Goal: Task Accomplishment & Management: Use online tool/utility

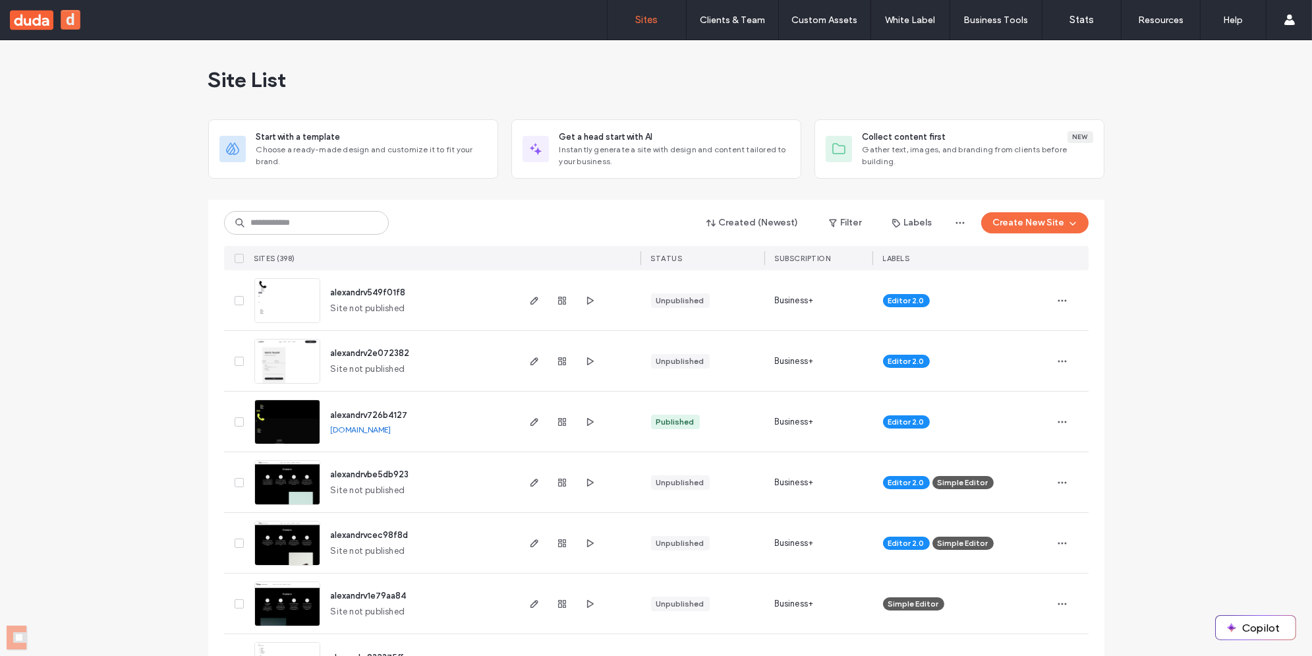
scroll to position [36, 0]
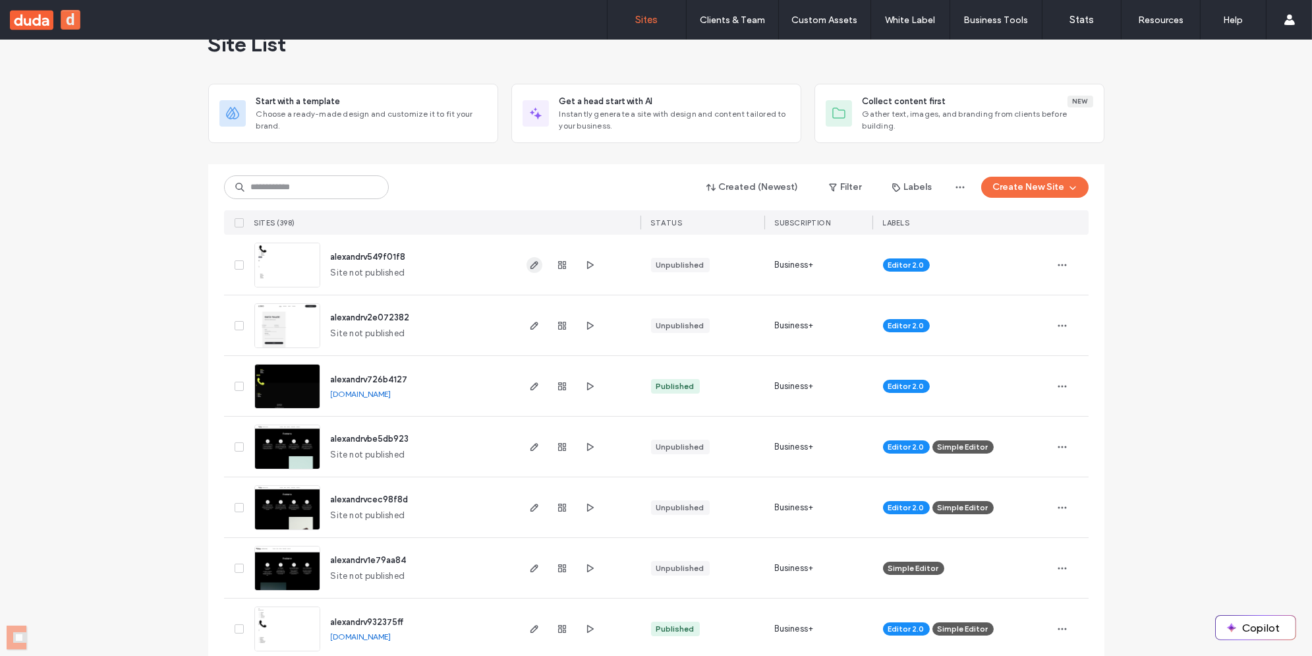
click at [534, 264] on icon "button" at bounding box center [534, 265] width 11 height 11
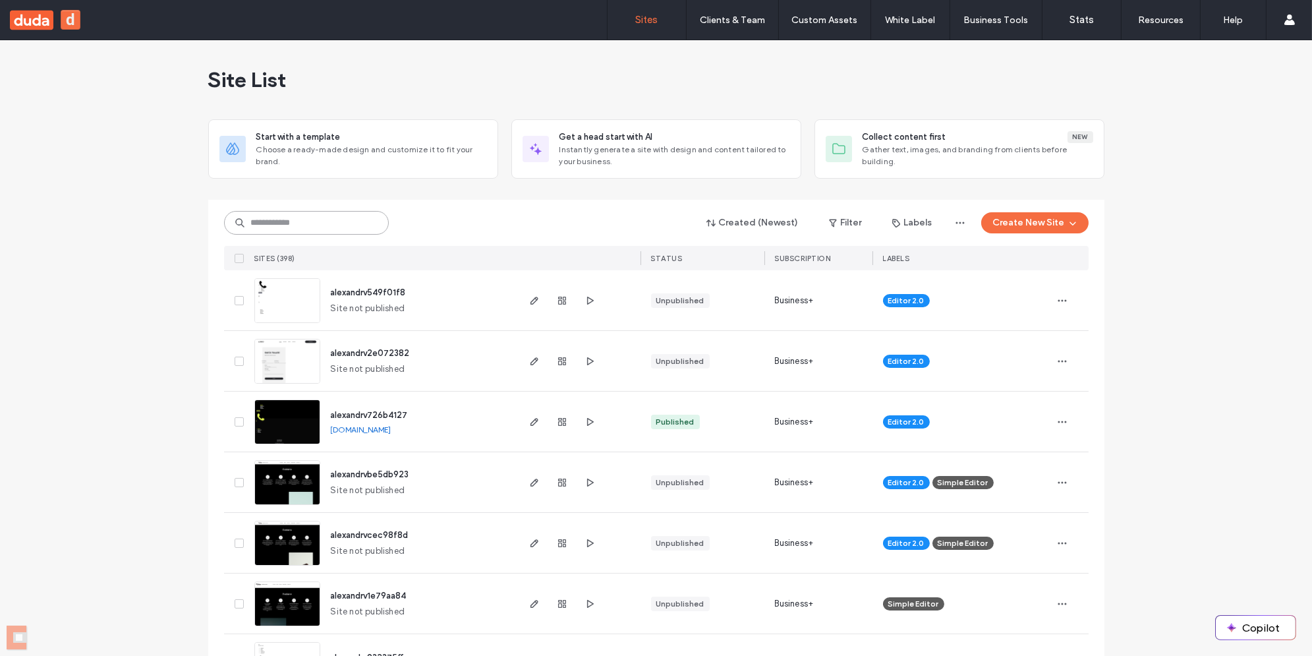
click at [282, 223] on input at bounding box center [306, 223] width 165 height 24
click at [377, 69] on div "Site List" at bounding box center [656, 79] width 896 height 79
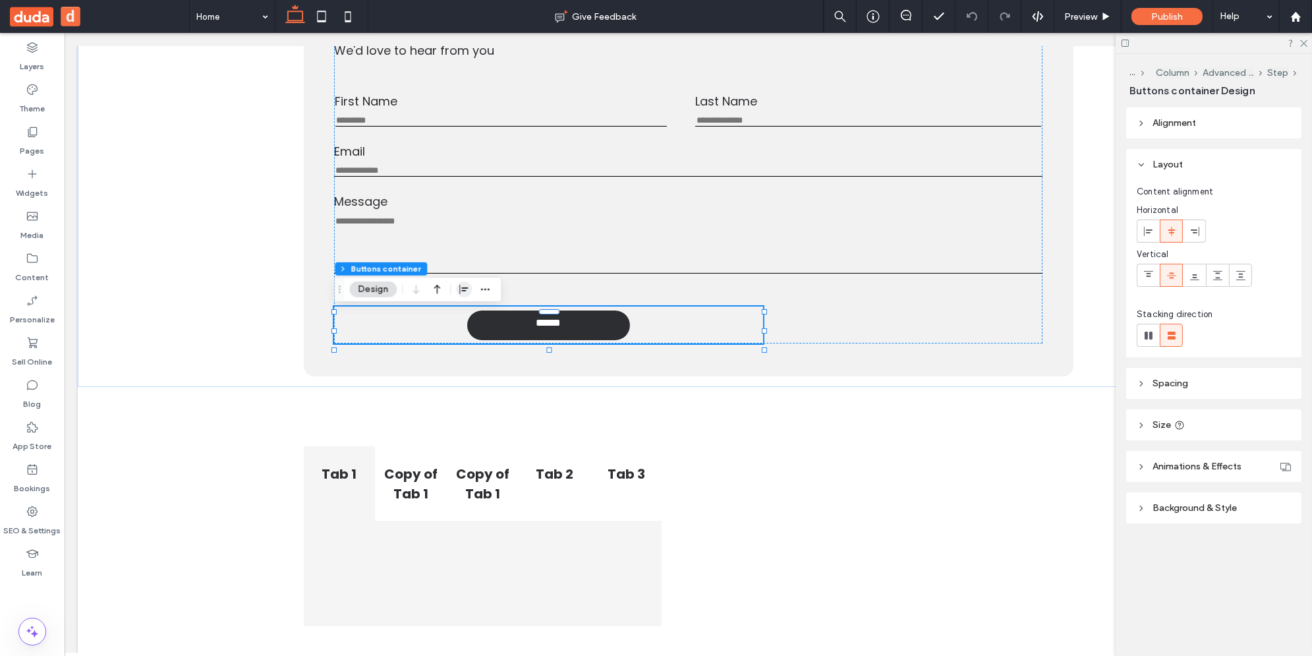
click at [471, 289] on span "button" at bounding box center [464, 289] width 16 height 16
click at [474, 311] on icon "flex-end" at bounding box center [472, 315] width 11 height 11
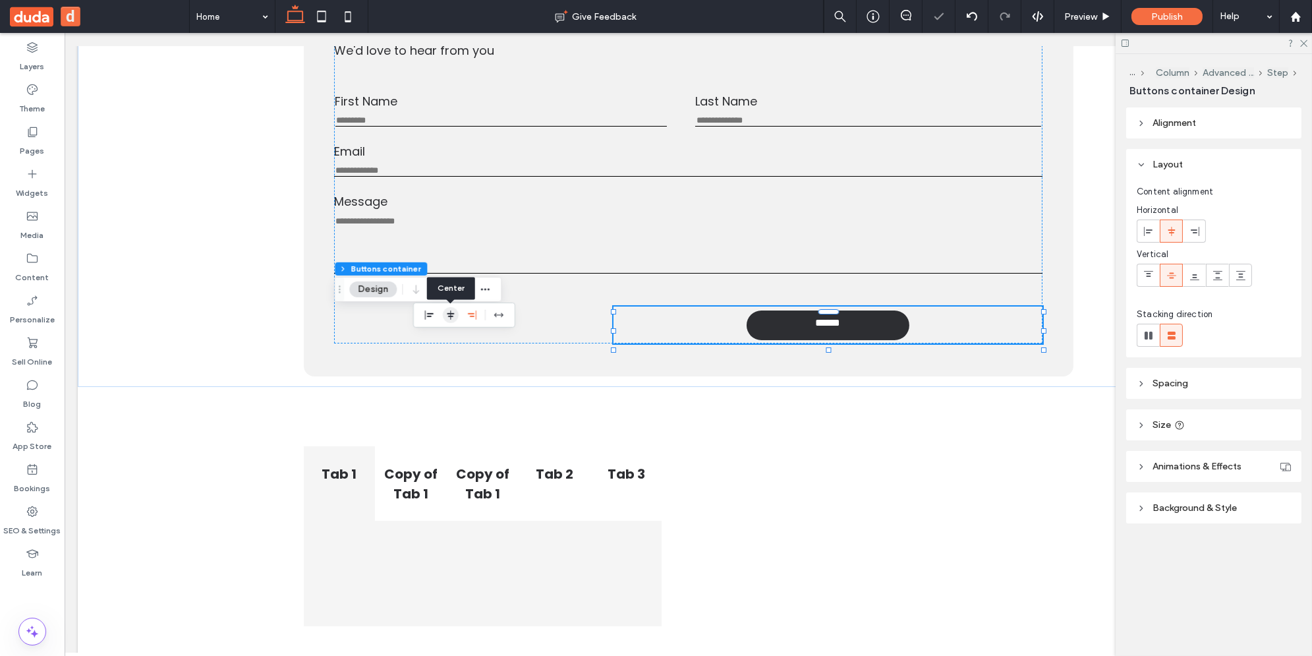
click at [451, 316] on icon "center" at bounding box center [450, 315] width 11 height 11
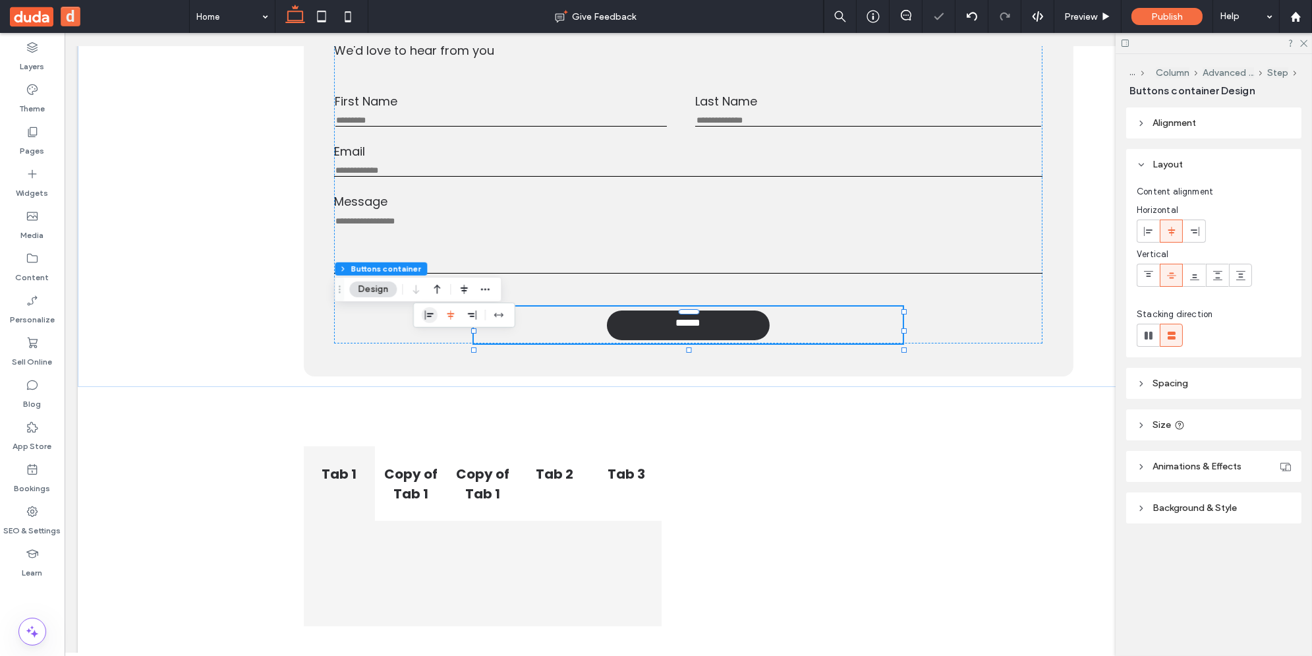
click at [431, 314] on icon "flex-start" at bounding box center [429, 315] width 11 height 11
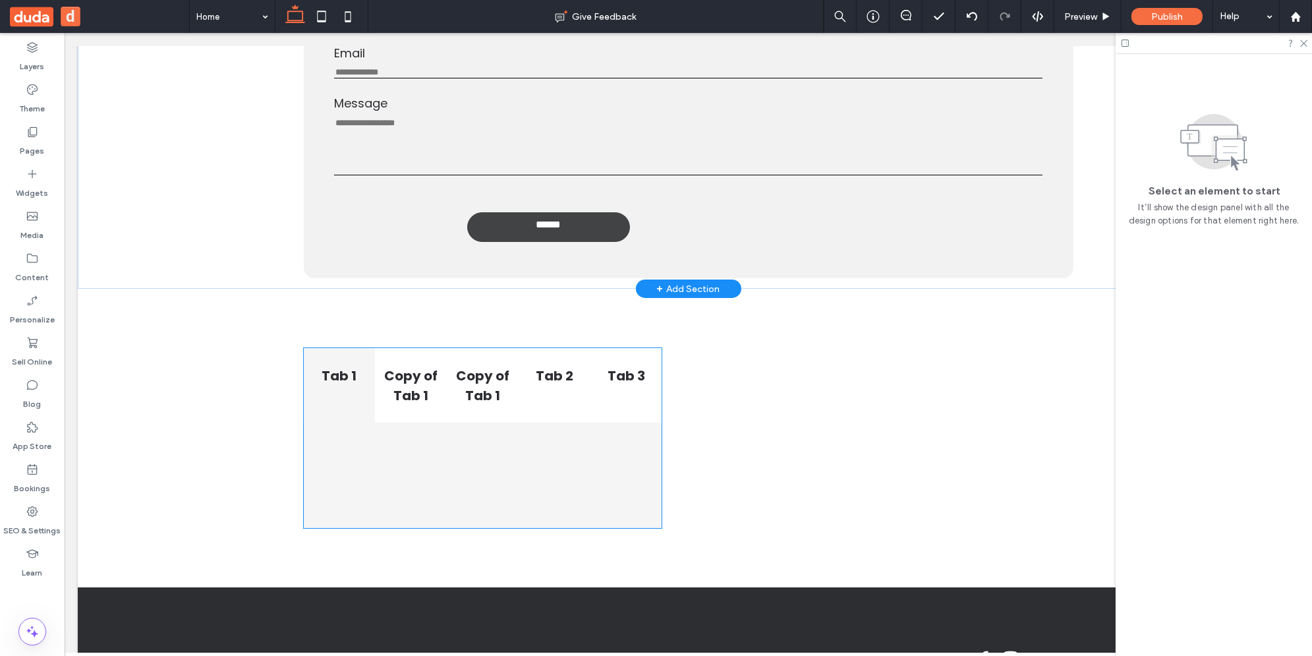
scroll to position [297, 0]
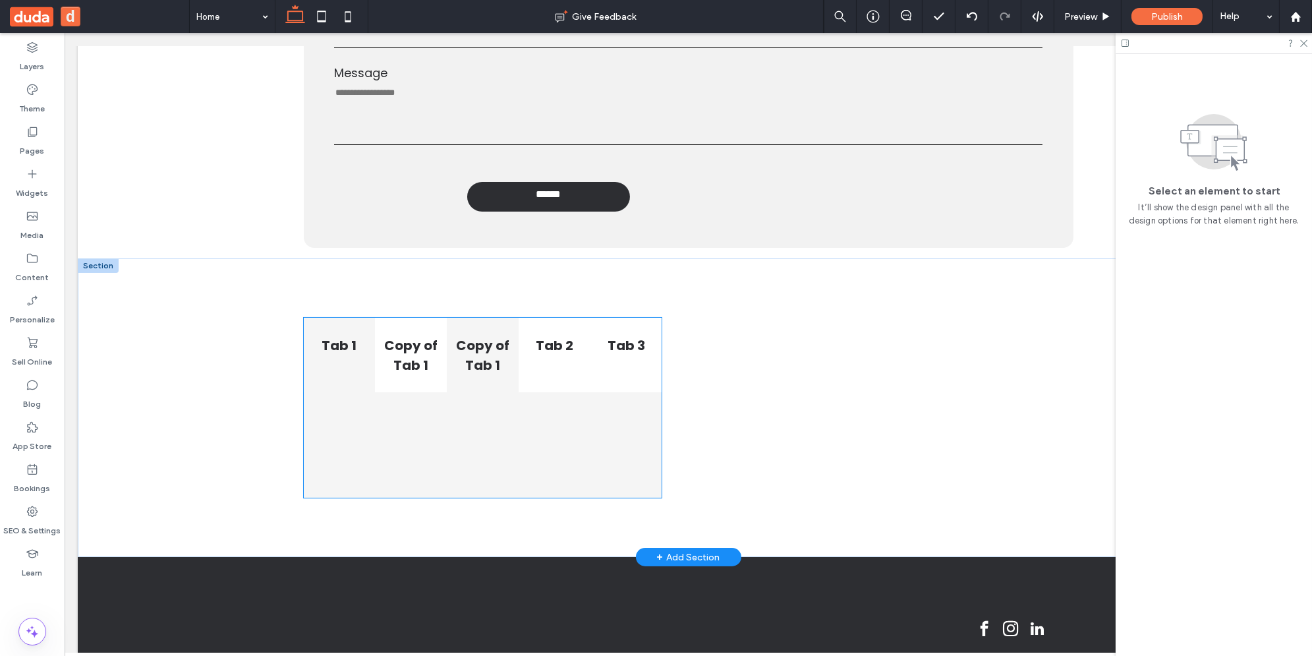
click at [496, 341] on h4 "Copy of Tab 1" at bounding box center [483, 355] width 56 height 40
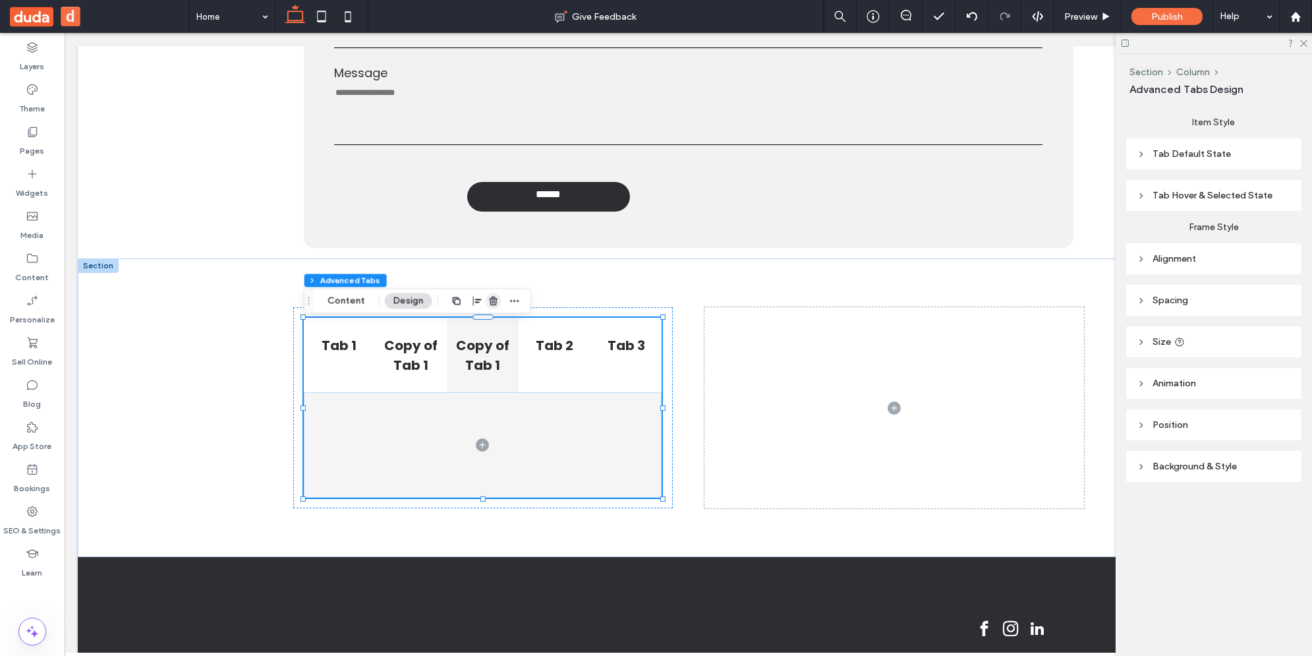
click at [490, 300] on icon "button" at bounding box center [493, 301] width 11 height 11
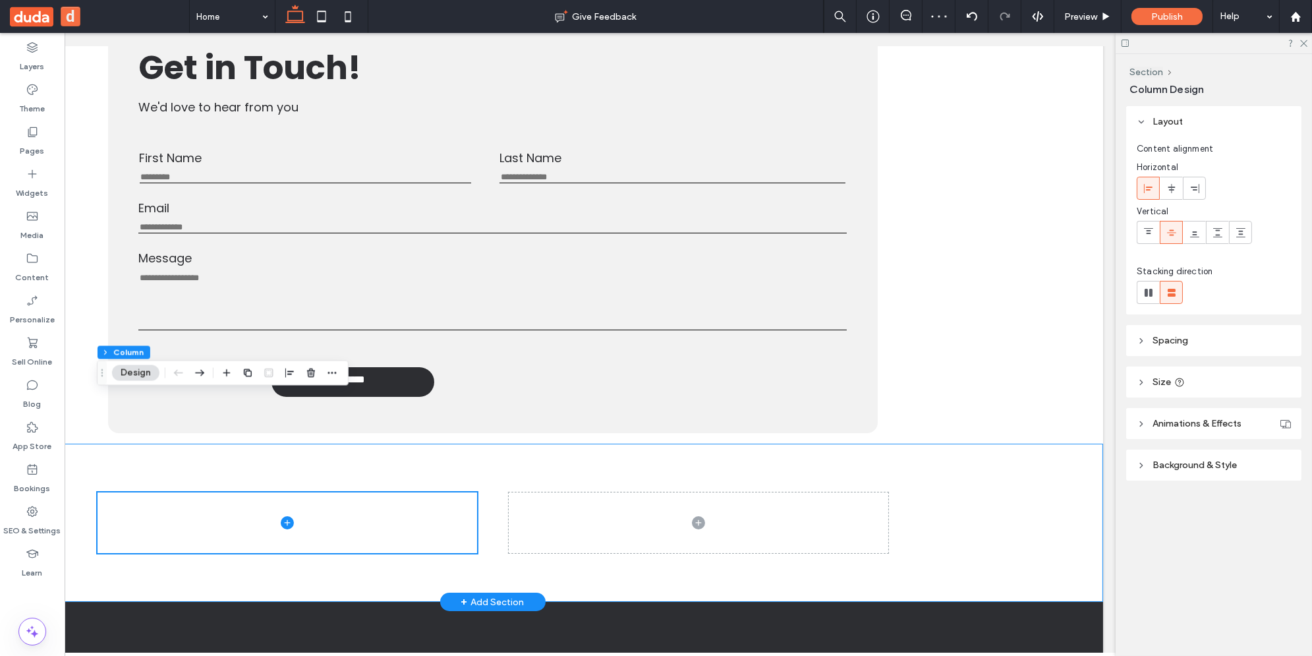
scroll to position [0, 0]
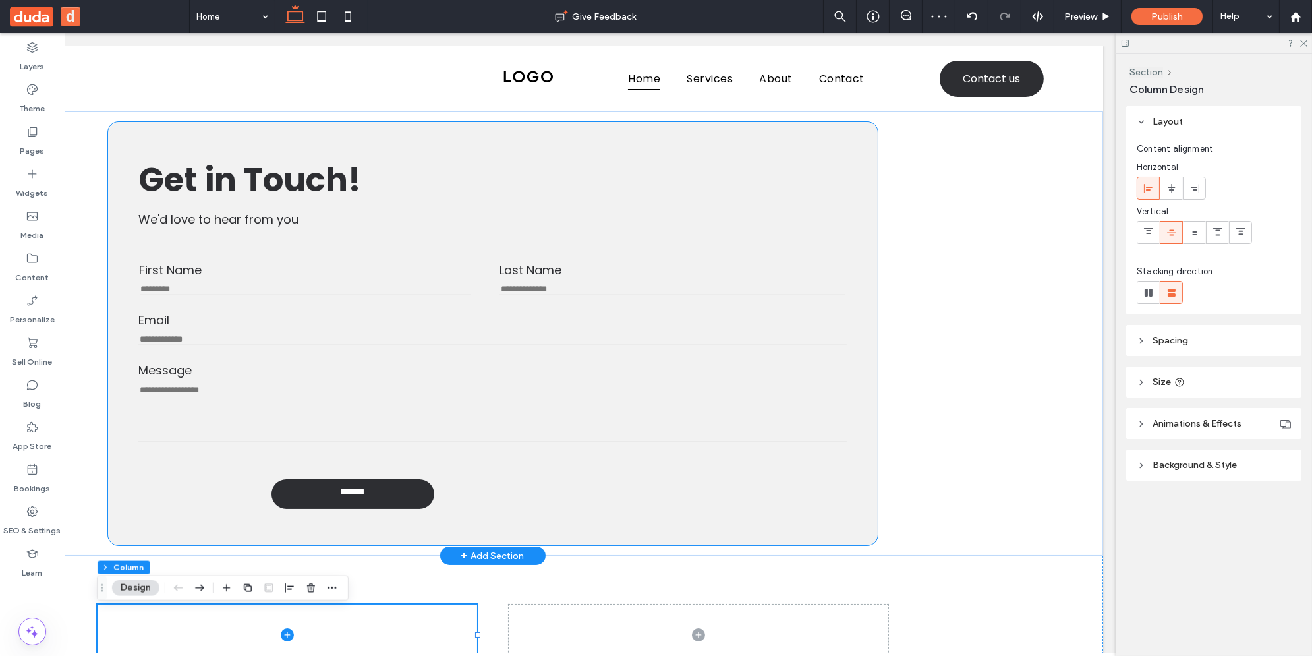
click at [581, 171] on h1 "Get in Touch! ﻿" at bounding box center [493, 180] width 708 height 50
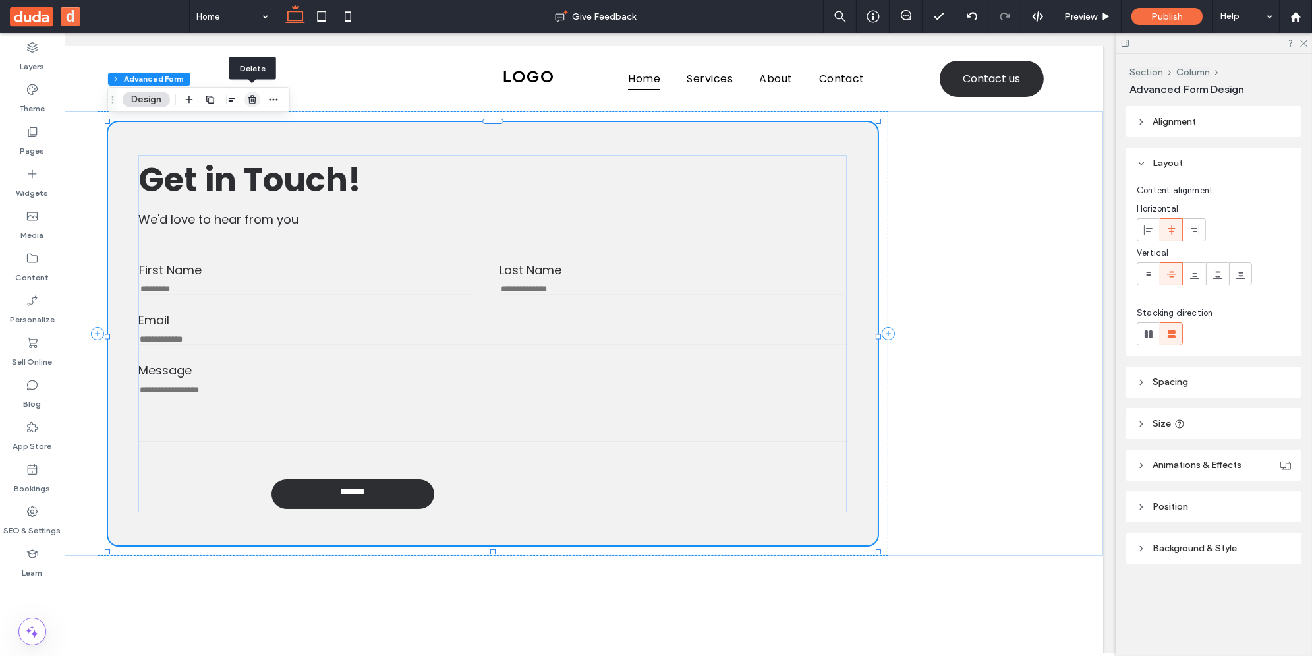
click at [251, 100] on use "button" at bounding box center [252, 99] width 8 height 9
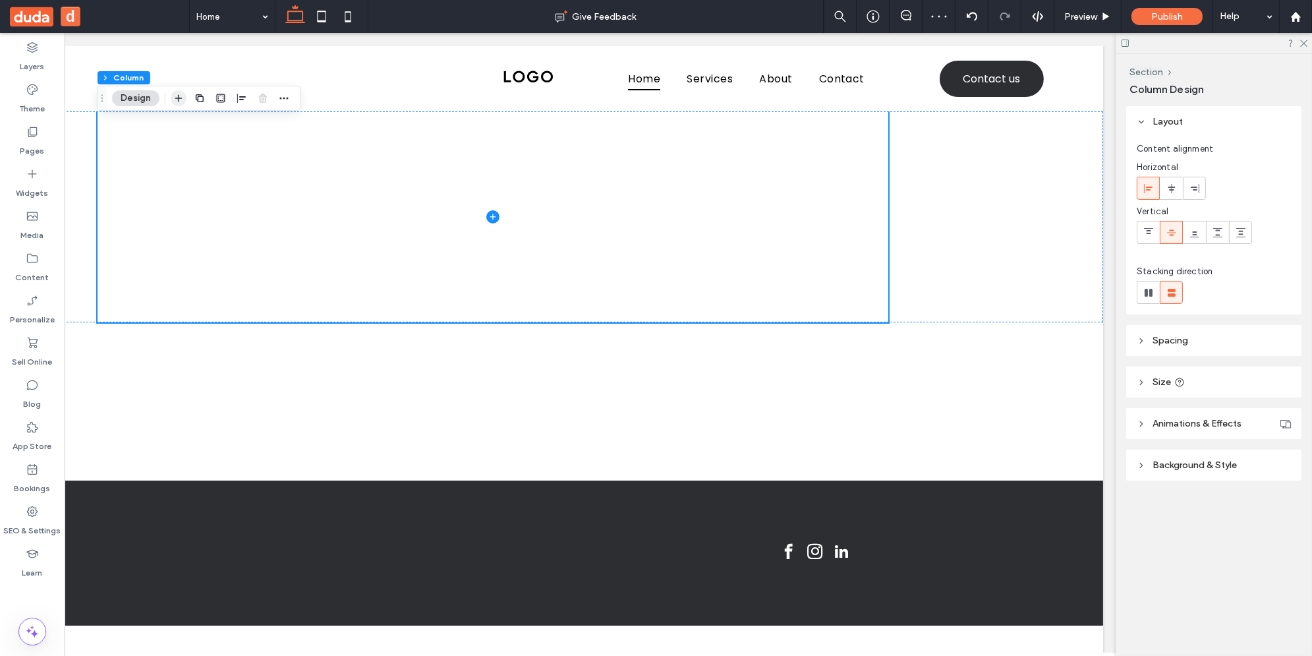
click at [181, 101] on icon "button" at bounding box center [178, 98] width 11 height 11
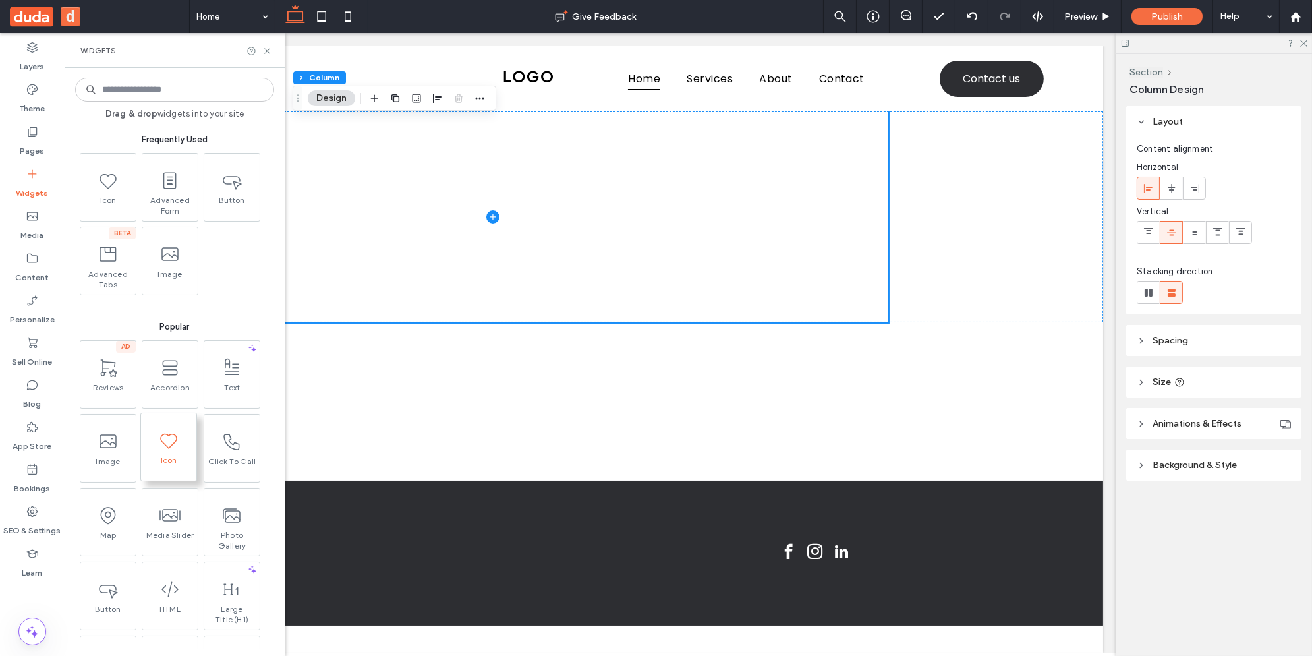
click at [172, 444] on use at bounding box center [168, 440] width 17 height 15
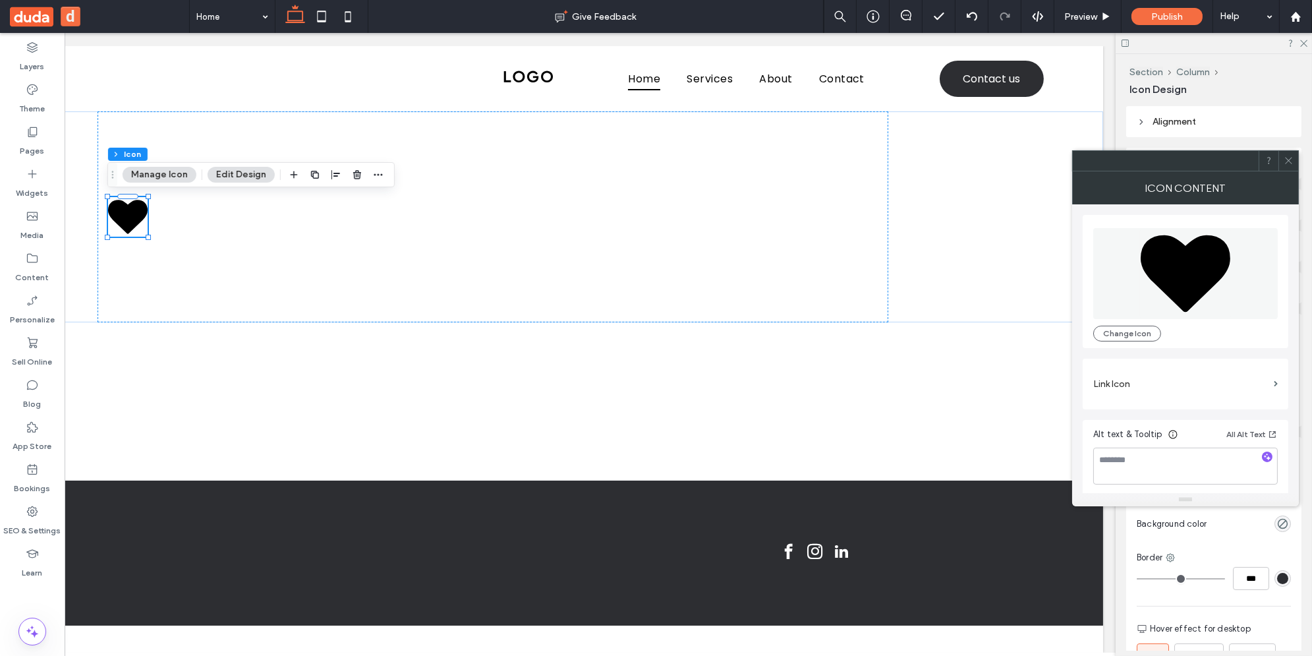
click at [1292, 161] on icon at bounding box center [1289, 161] width 10 height 10
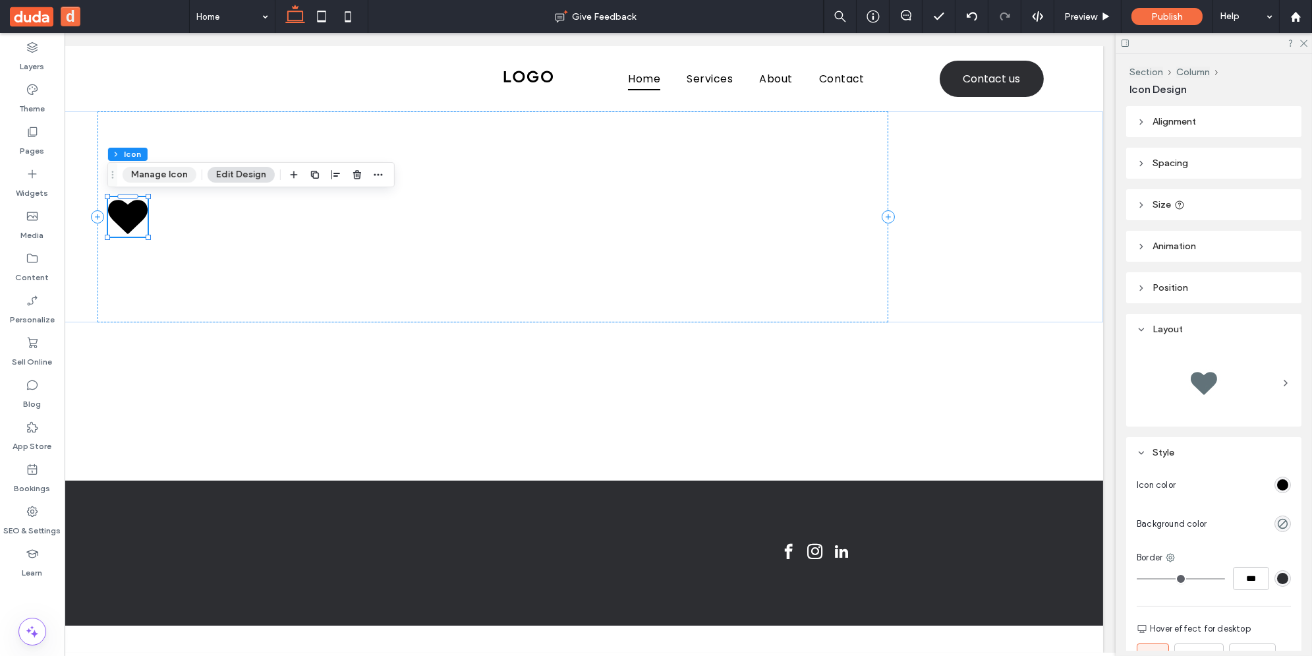
click at [159, 173] on button "Manage Icon" at bounding box center [160, 175] width 74 height 16
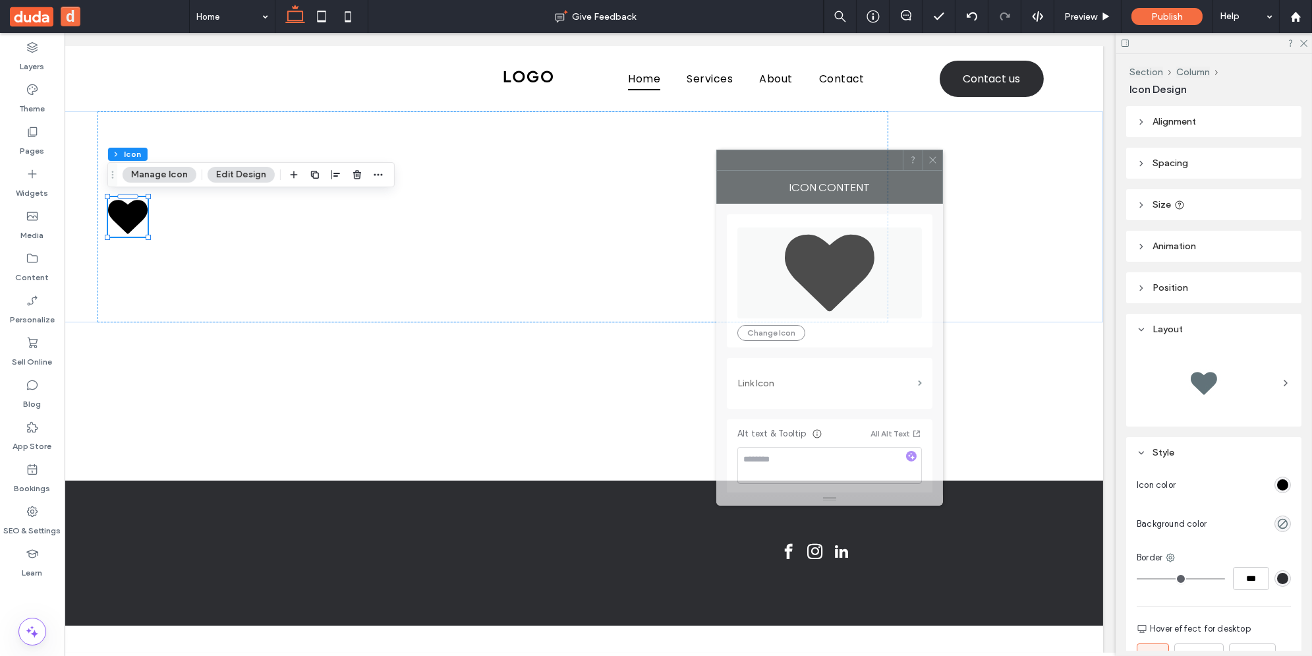
drag, startPoint x: 1156, startPoint y: 160, endPoint x: 800, endPoint y: 159, distance: 355.8
click at [800, 159] on div at bounding box center [810, 160] width 186 height 20
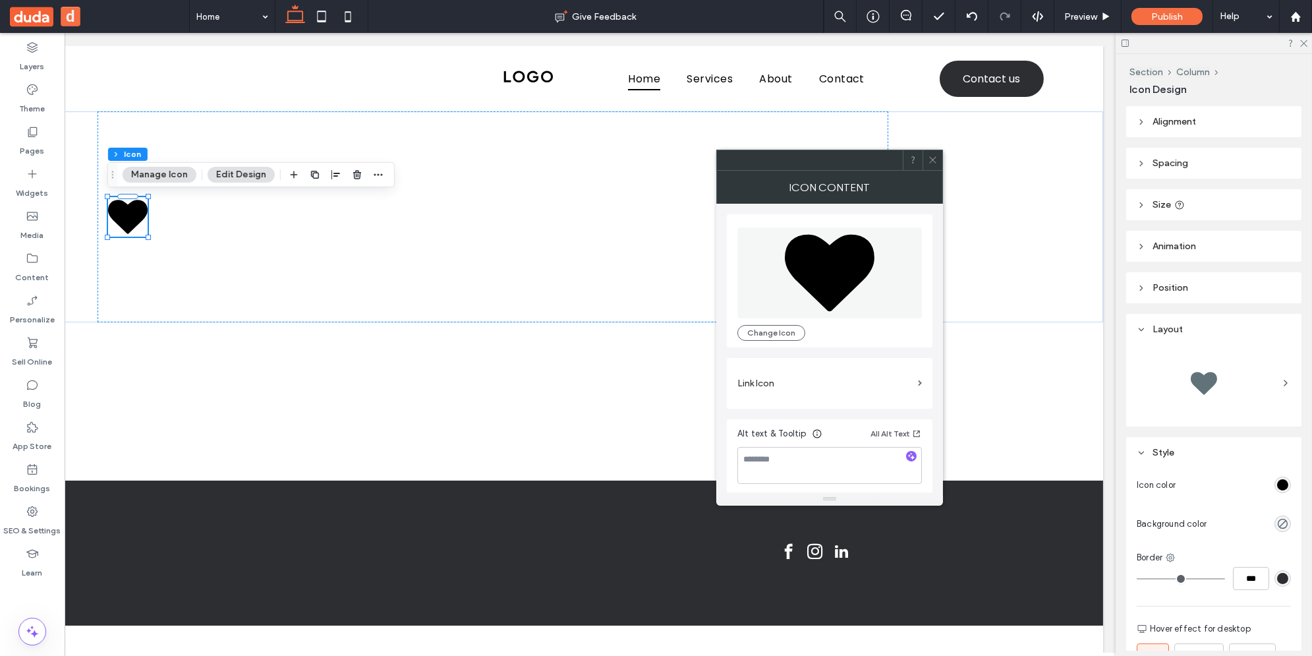
click at [932, 159] on use at bounding box center [932, 160] width 7 height 7
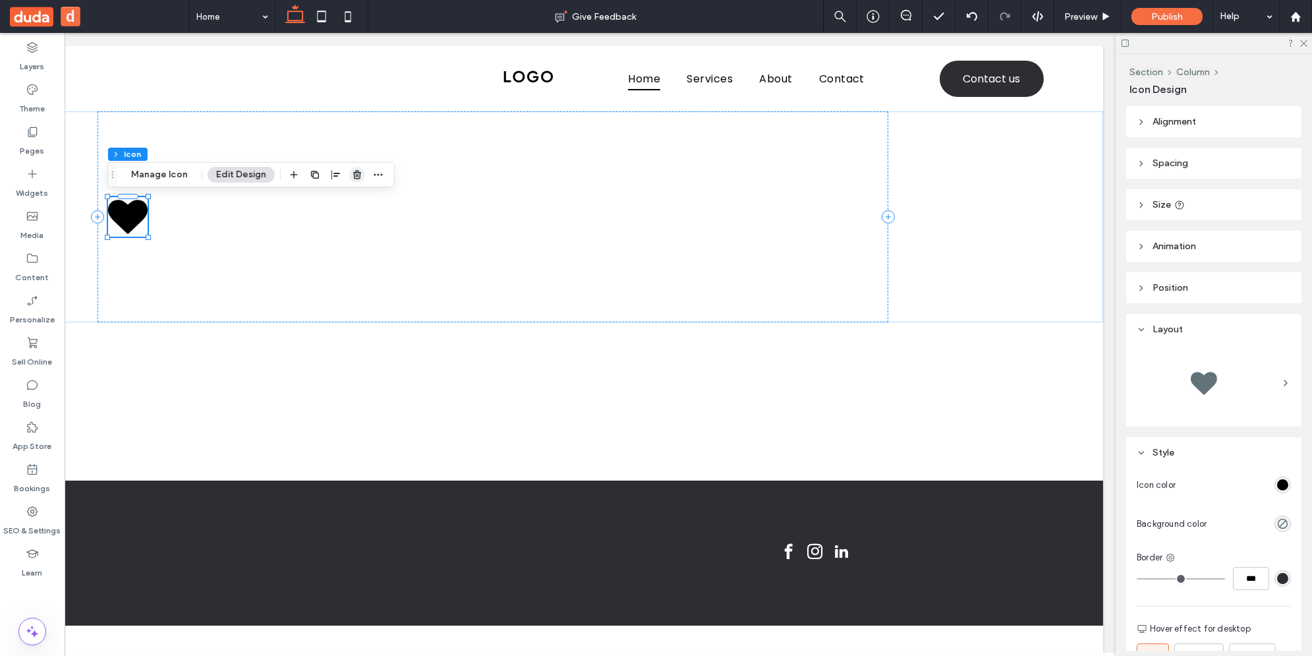
click at [355, 176] on use "button" at bounding box center [357, 174] width 8 height 9
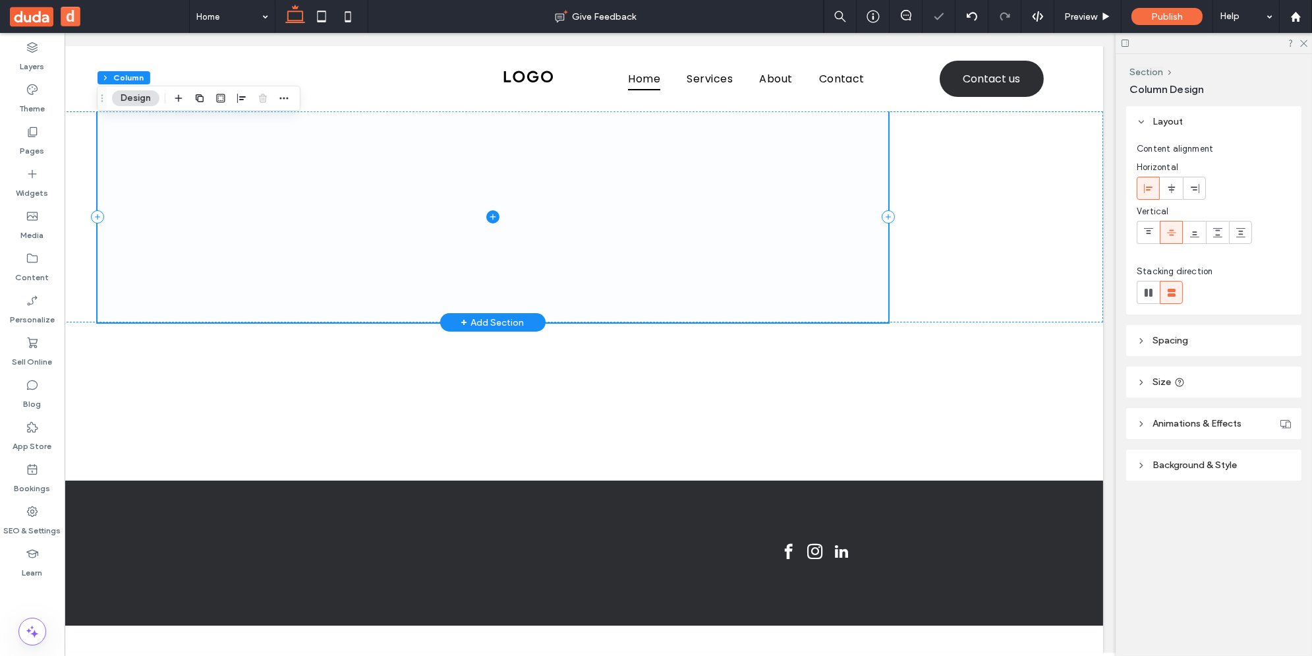
click at [252, 153] on span at bounding box center [493, 216] width 791 height 211
click at [998, 179] on div at bounding box center [493, 216] width 1221 height 211
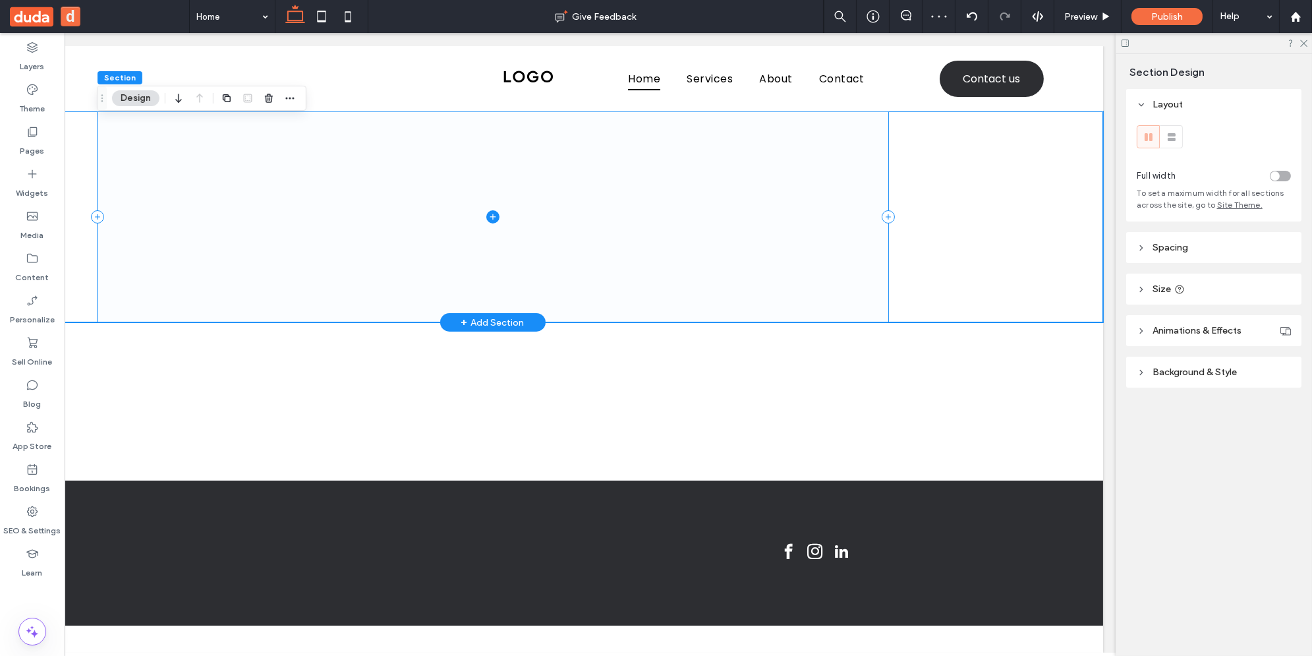
click at [647, 221] on span at bounding box center [493, 216] width 791 height 211
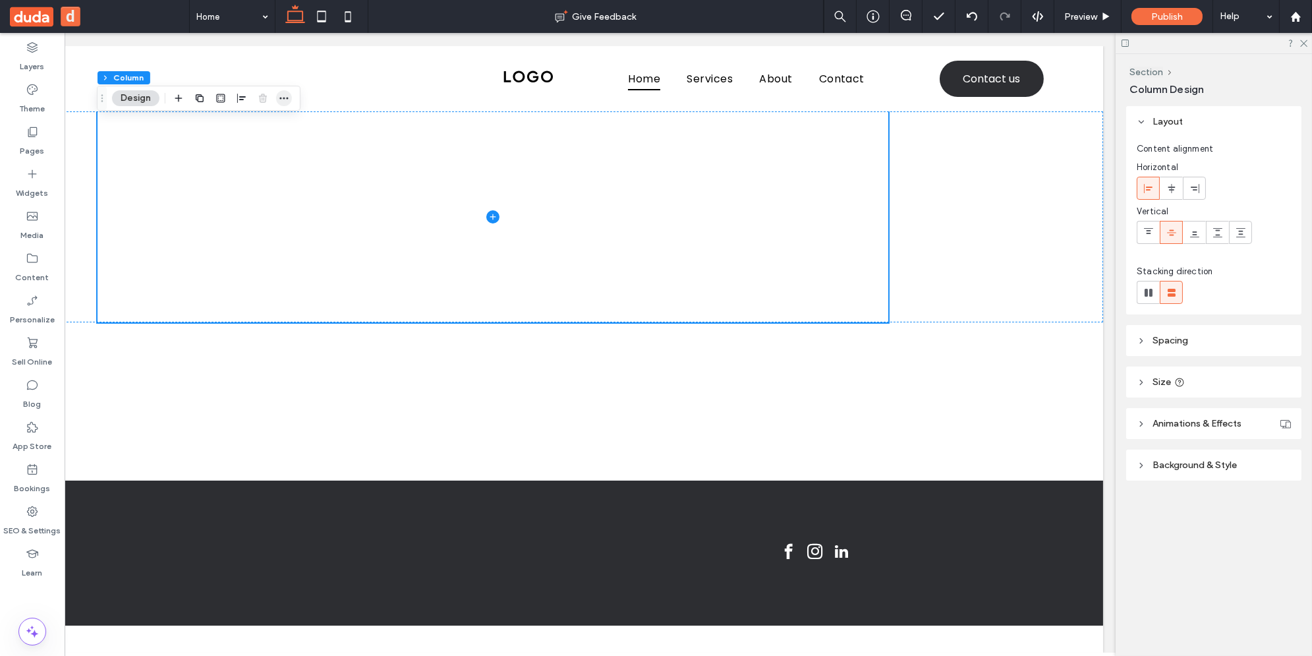
click at [279, 98] on icon "button" at bounding box center [284, 98] width 11 height 11
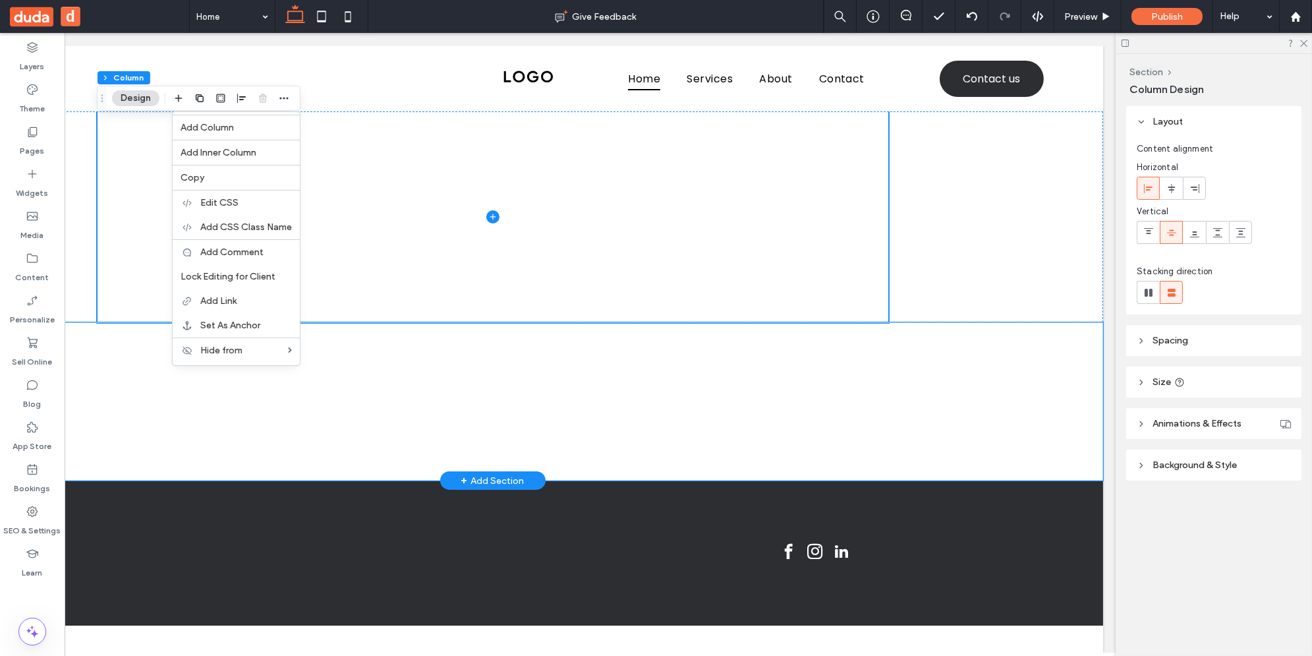
click at [404, 356] on div at bounding box center [493, 401] width 791 height 158
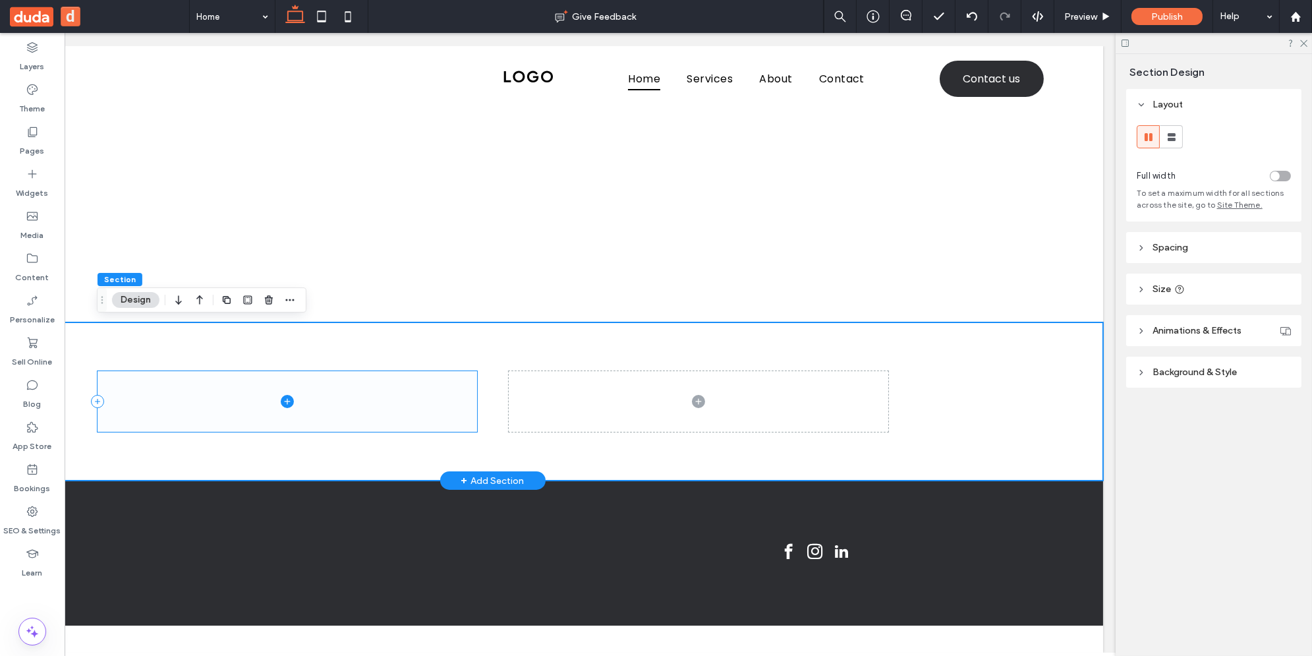
click at [403, 395] on span at bounding box center [288, 401] width 380 height 61
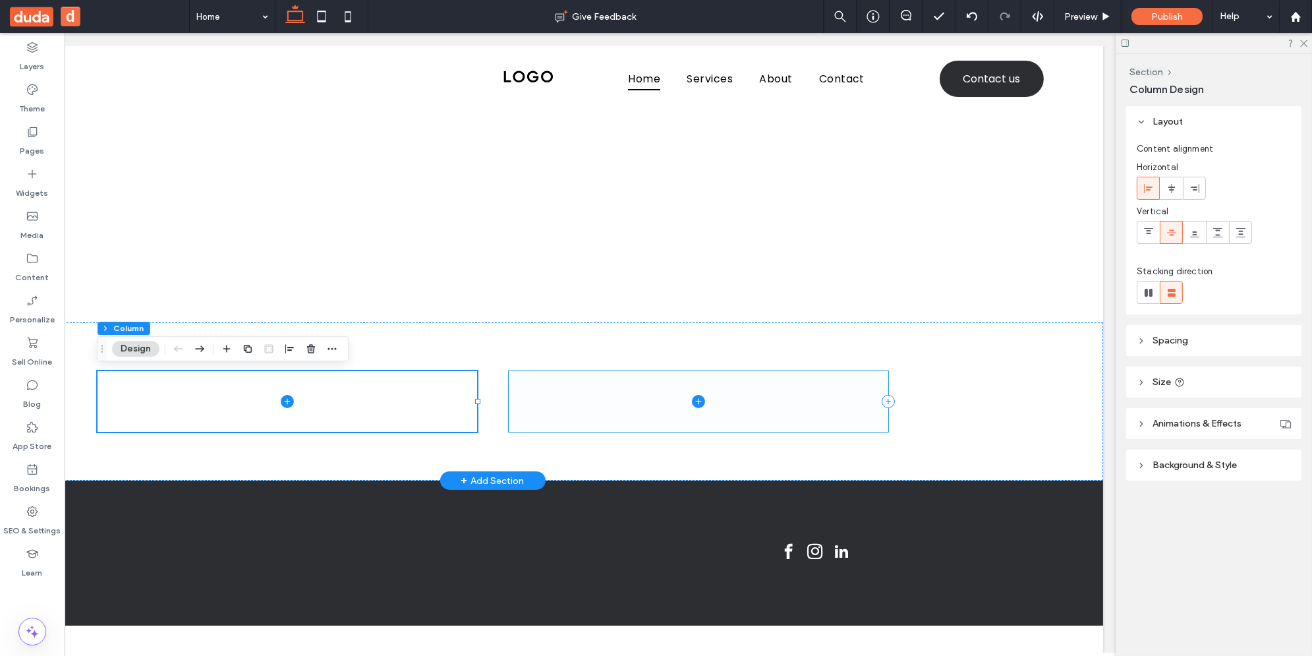
click at [569, 405] on span at bounding box center [699, 401] width 380 height 61
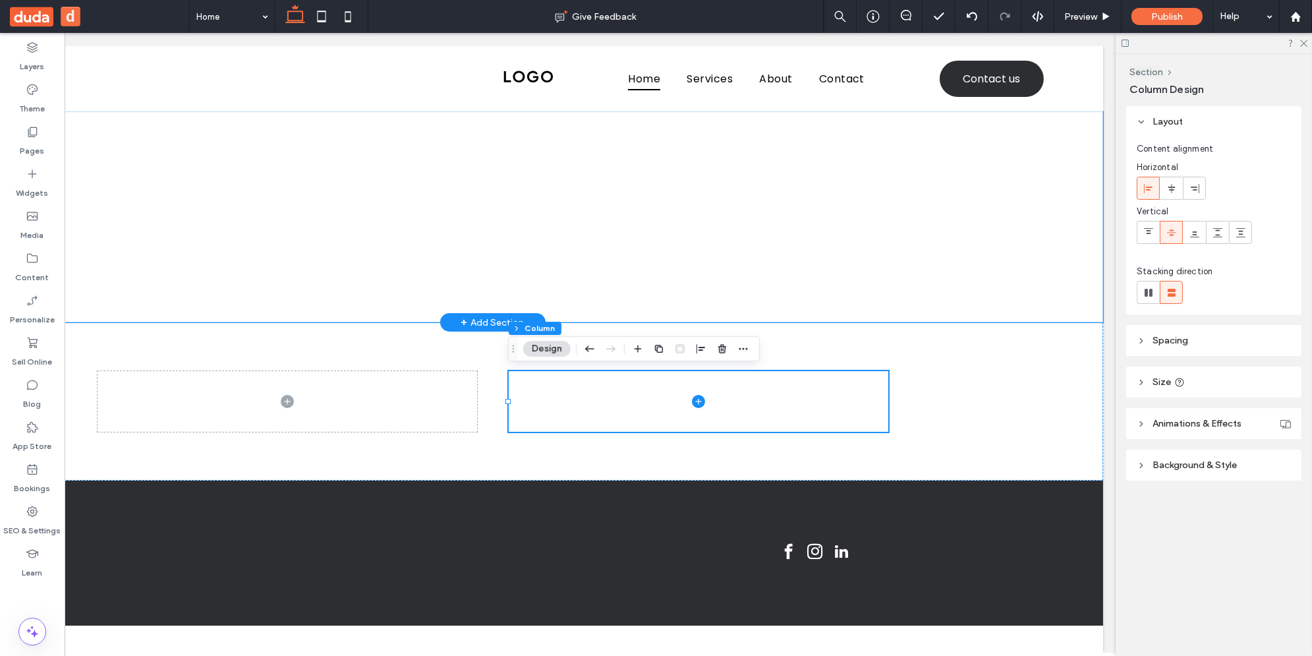
click at [919, 239] on div at bounding box center [493, 216] width 1221 height 211
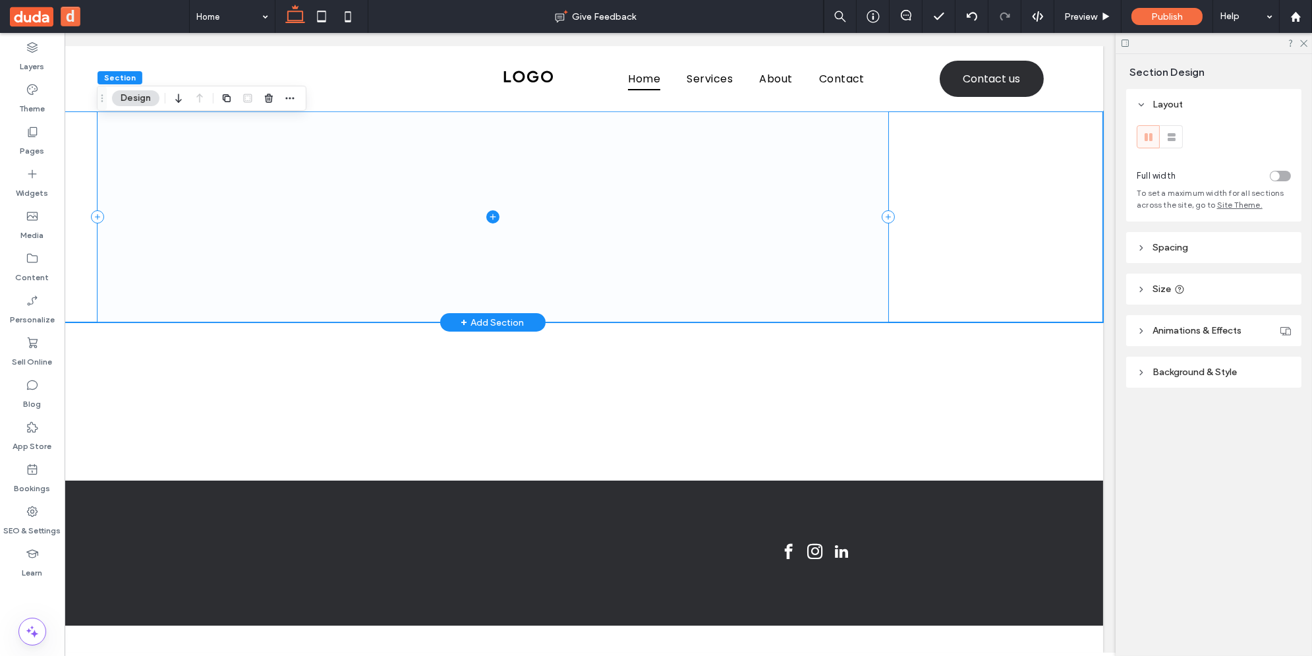
click at [656, 249] on span at bounding box center [493, 216] width 791 height 211
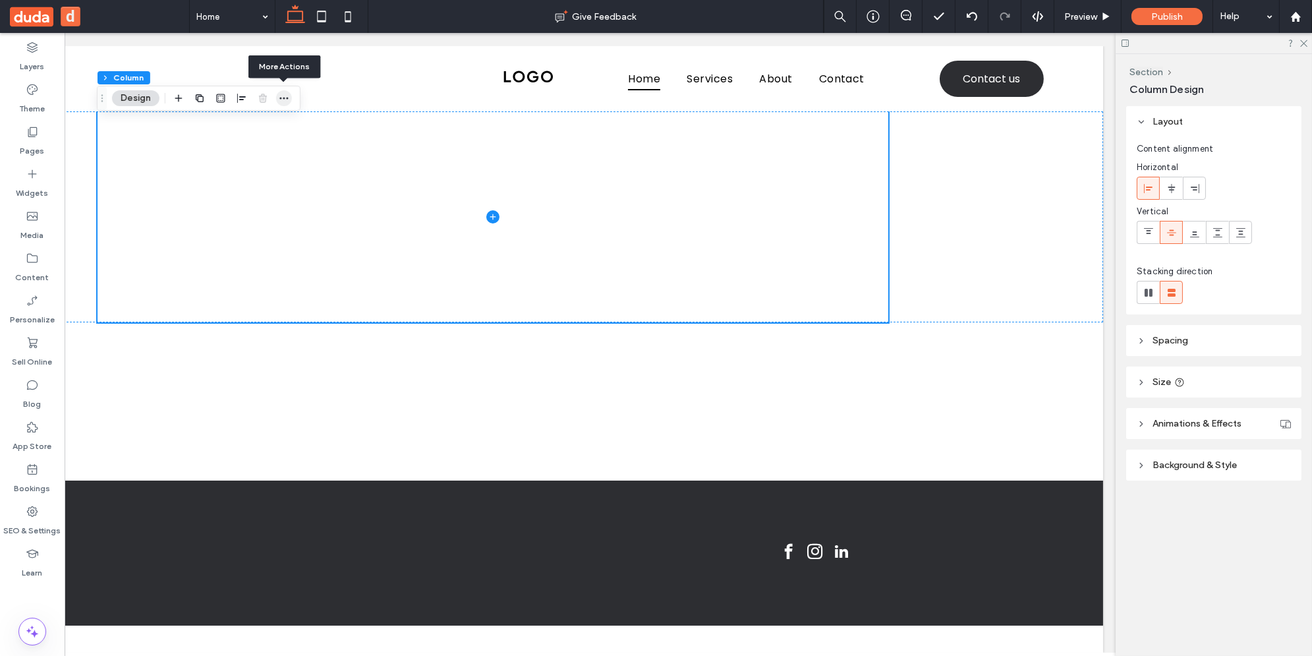
click at [287, 99] on icon "button" at bounding box center [284, 98] width 11 height 11
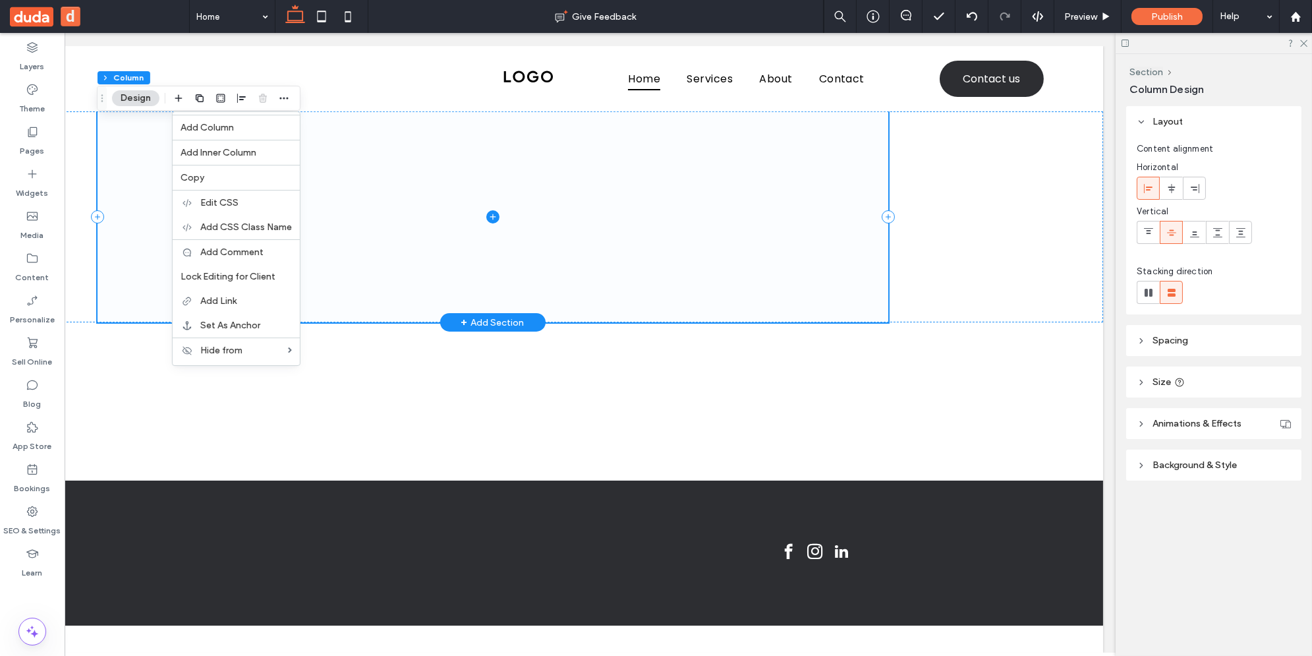
click at [158, 175] on span at bounding box center [493, 216] width 791 height 211
click at [545, 204] on span at bounding box center [493, 216] width 791 height 211
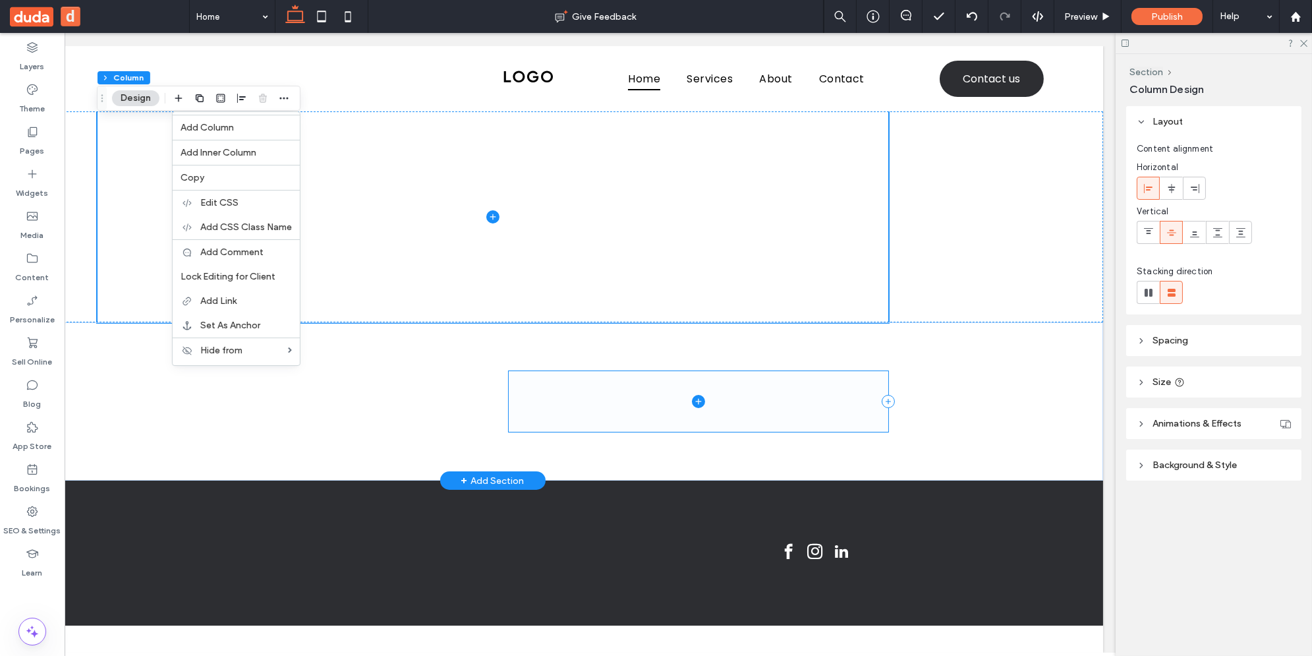
click at [513, 381] on span at bounding box center [699, 401] width 380 height 61
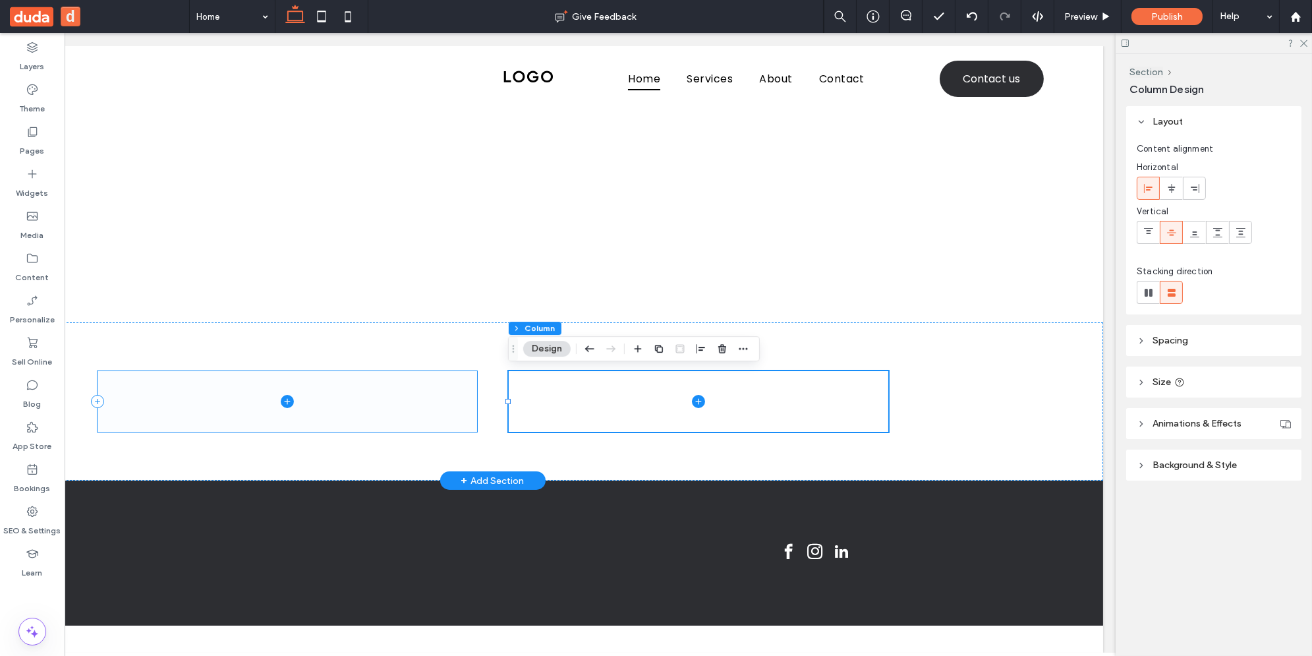
click at [390, 420] on span at bounding box center [288, 401] width 380 height 61
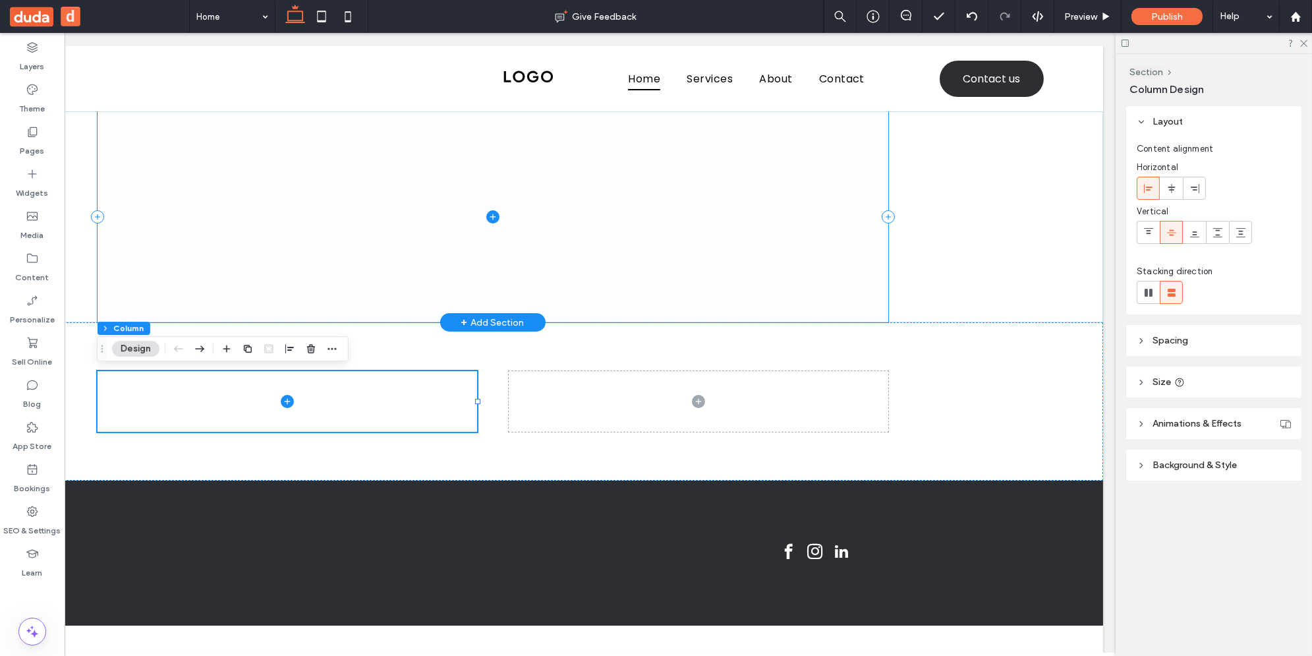
click at [179, 222] on span at bounding box center [493, 216] width 791 height 211
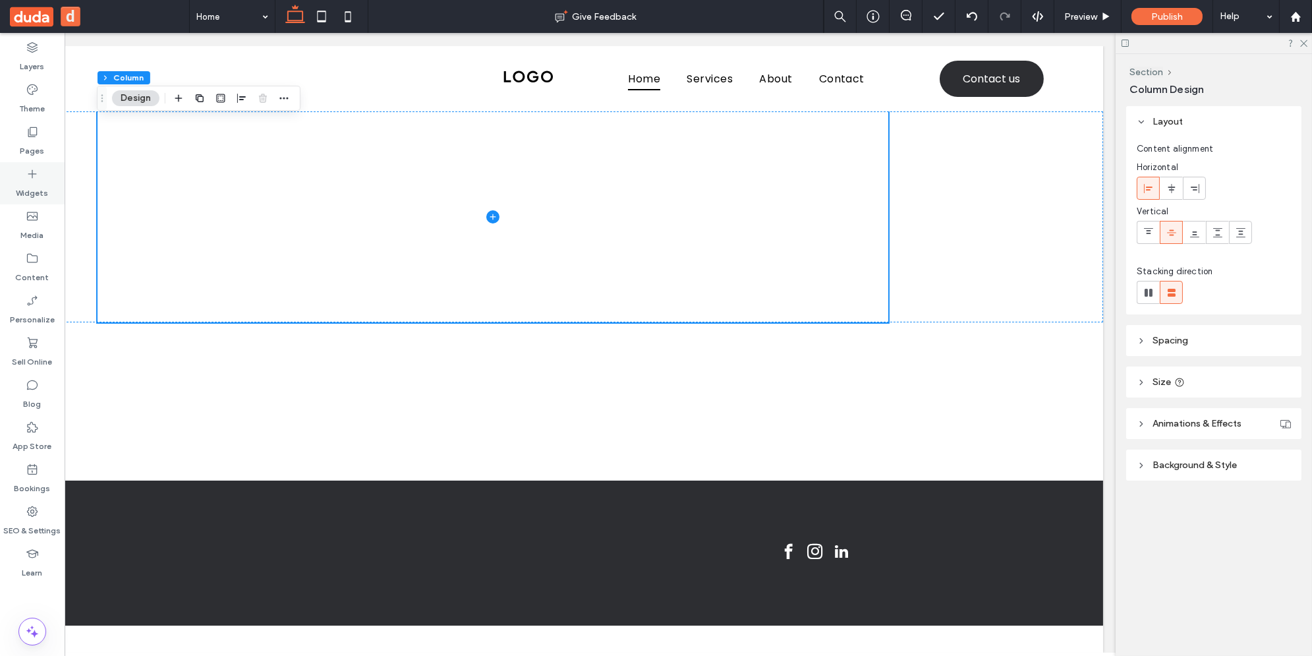
click at [34, 184] on label "Widgets" at bounding box center [32, 190] width 32 height 18
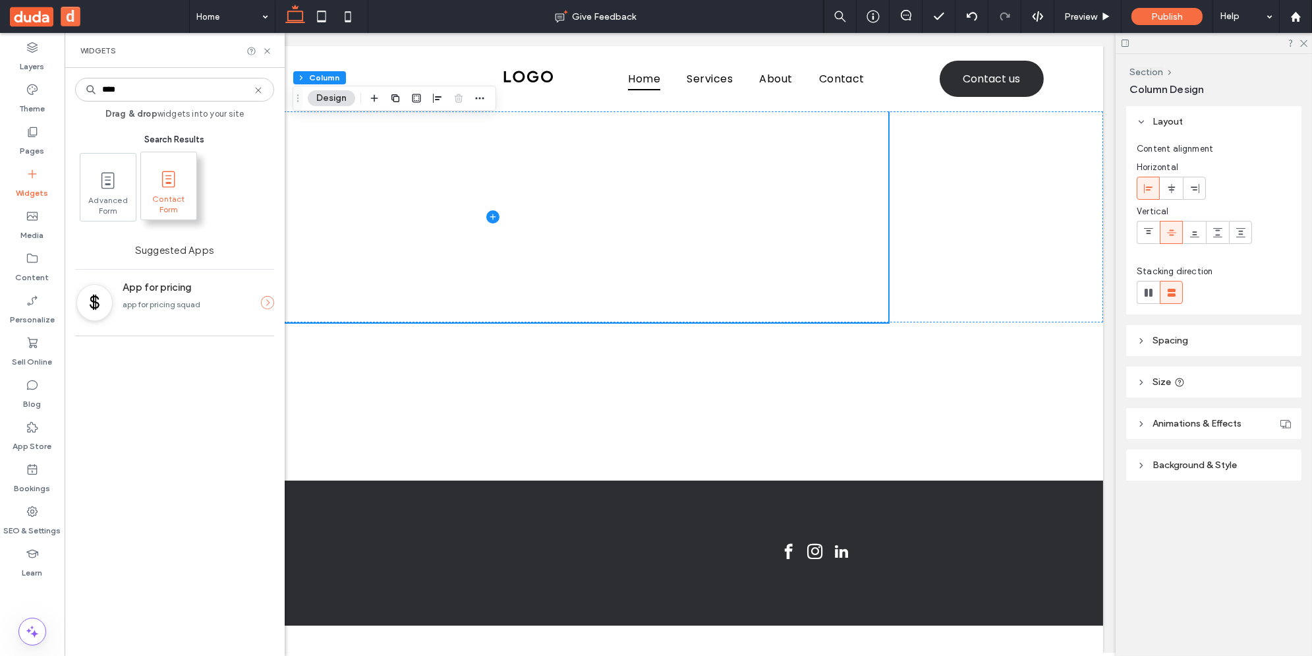
type input "****"
drag, startPoint x: 163, startPoint y: 190, endPoint x: 1199, endPoint y: 328, distance: 1045.6
click at [163, 191] on span at bounding box center [168, 179] width 55 height 30
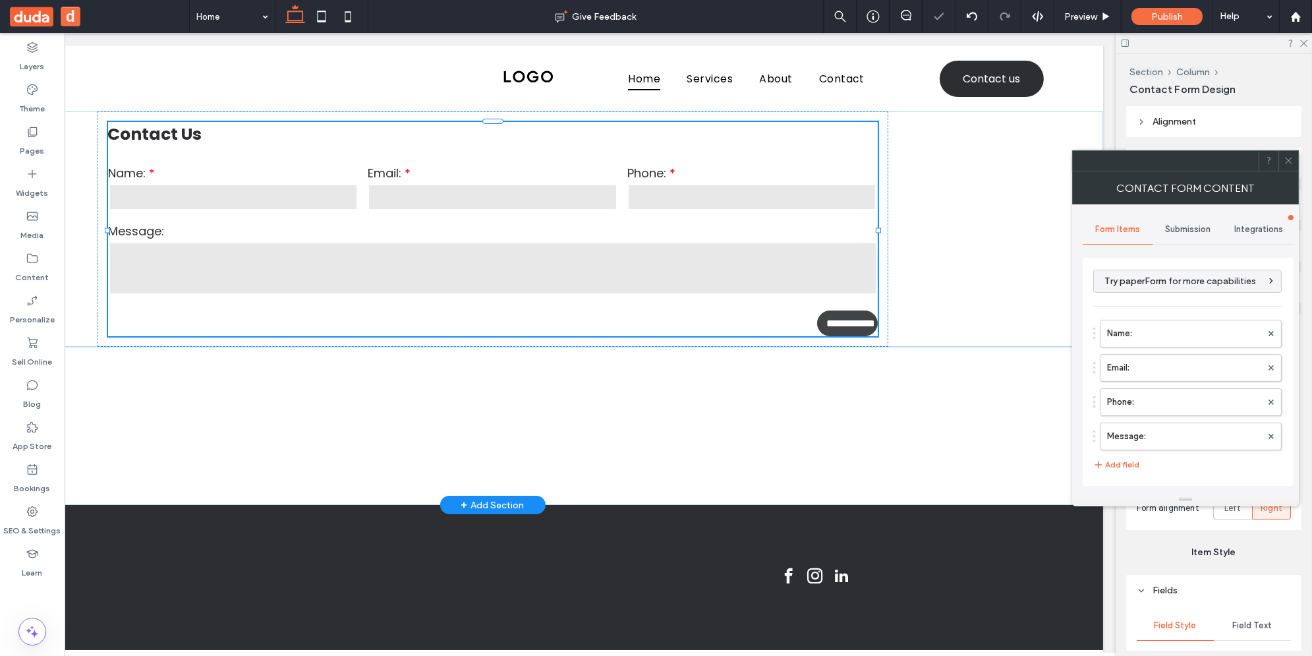
type input "**********"
type input "*"
type input "***"
type input "*"
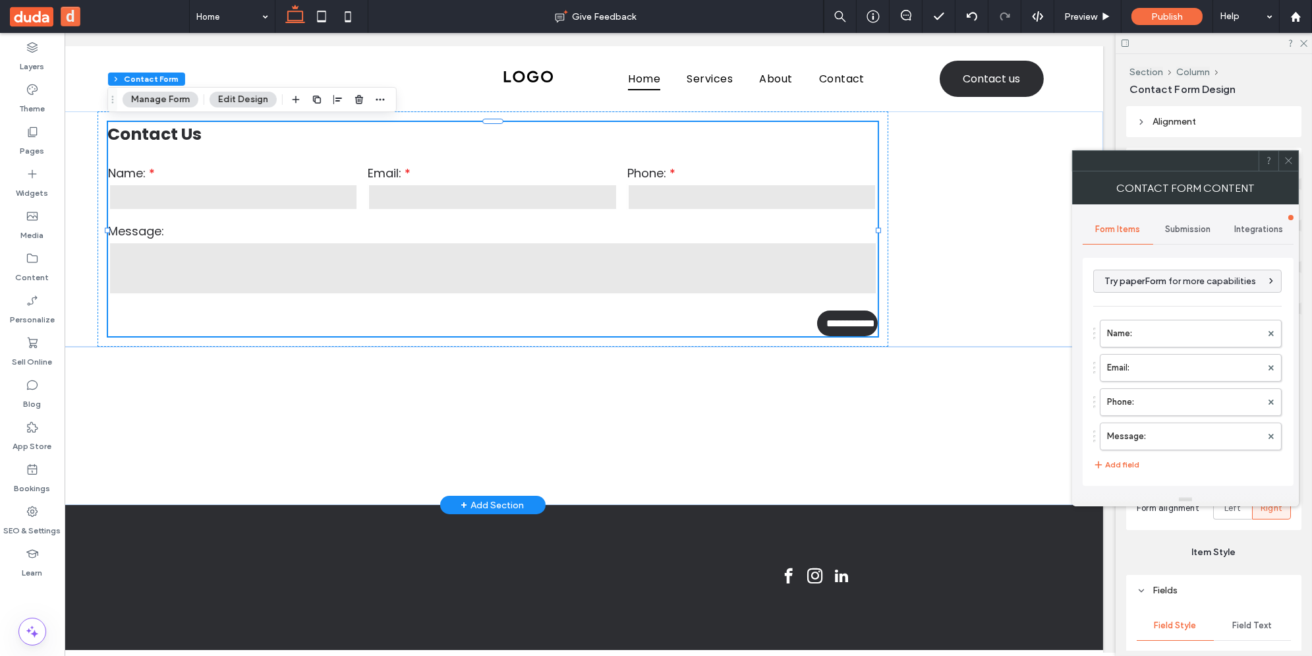
type input "***"
drag, startPoint x: 1188, startPoint y: 157, endPoint x: 958, endPoint y: 186, distance: 231.8
click at [1073, 171] on div at bounding box center [1166, 161] width 186 height 20
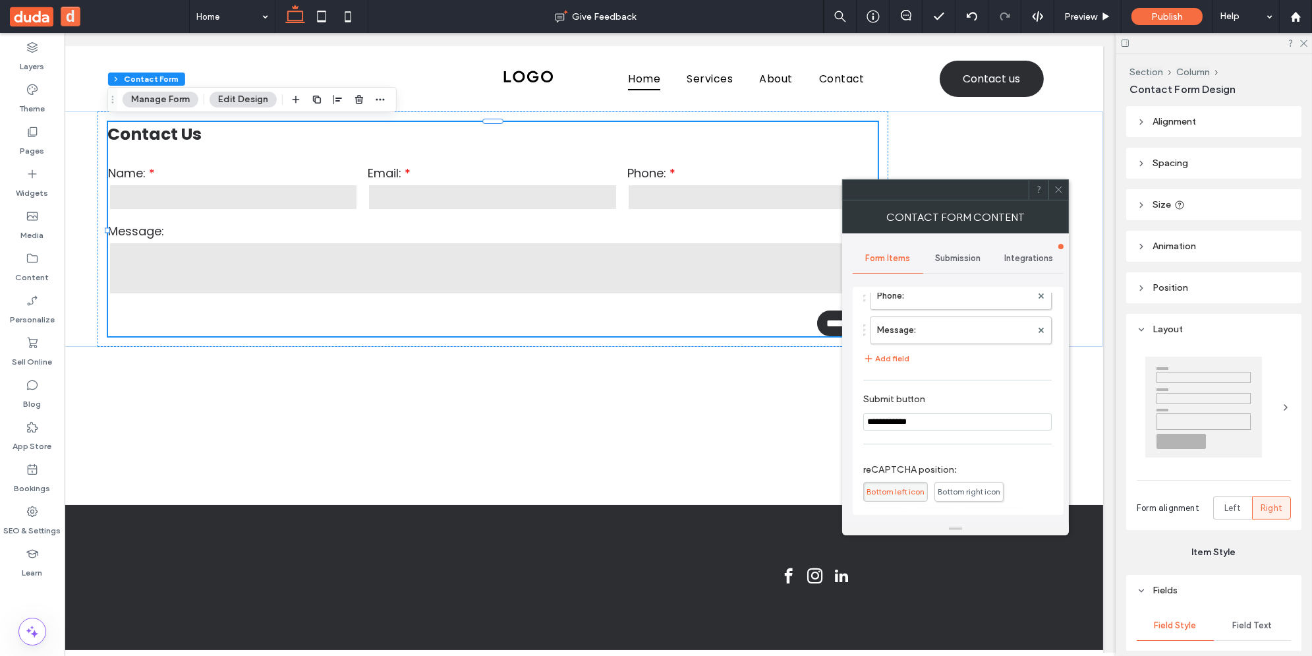
scroll to position [233, 0]
